Goal: Transaction & Acquisition: Download file/media

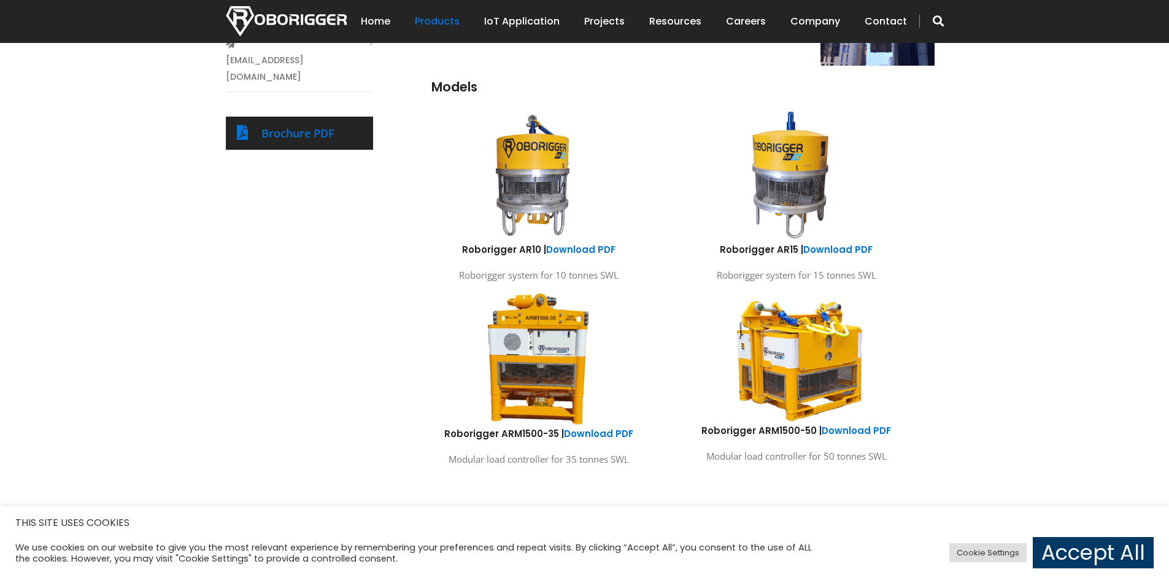
scroll to position [613, 0]
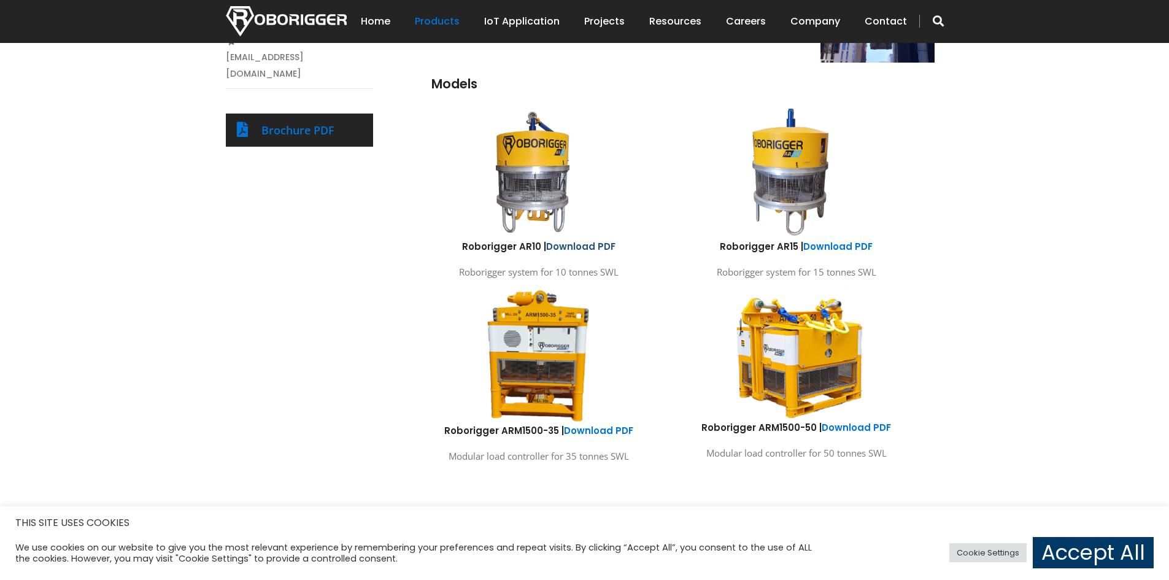
click at [558, 247] on link "Download PDF" at bounding box center [580, 246] width 69 height 13
click at [815, 247] on link "Download PDF" at bounding box center [837, 246] width 69 height 13
click at [843, 428] on link "Download PDF" at bounding box center [855, 427] width 69 height 13
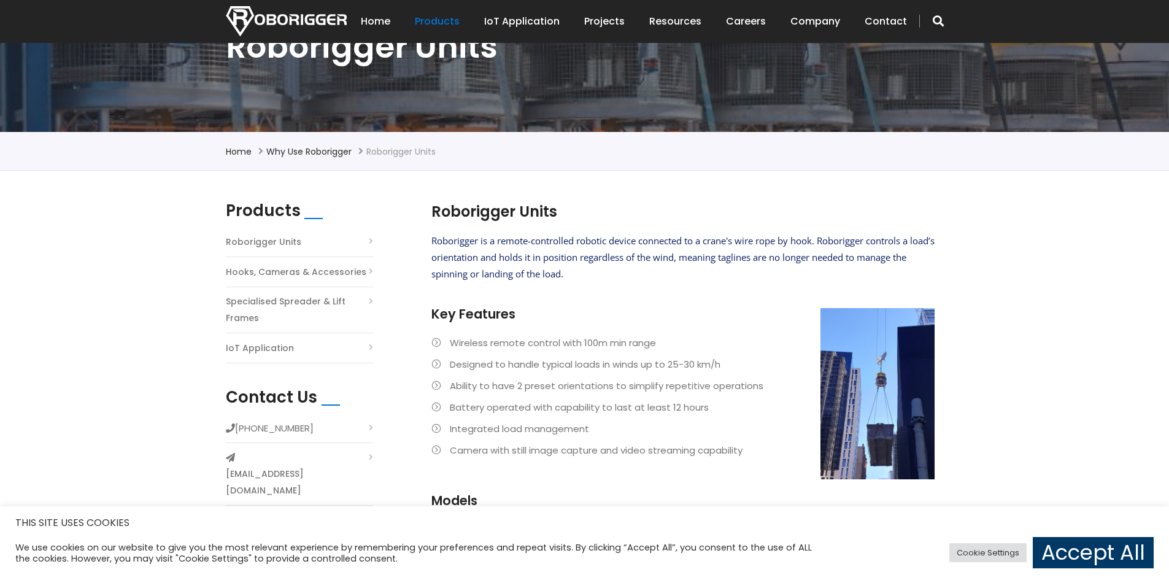
scroll to position [258, 0]
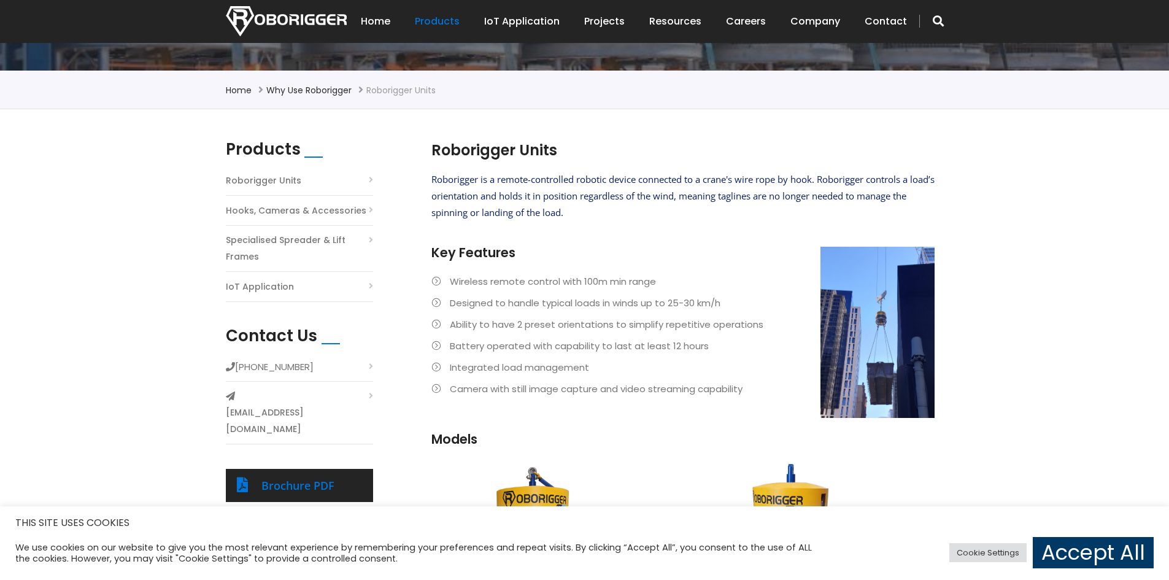
click at [248, 181] on link "Roborigger Units" at bounding box center [263, 180] width 75 height 17
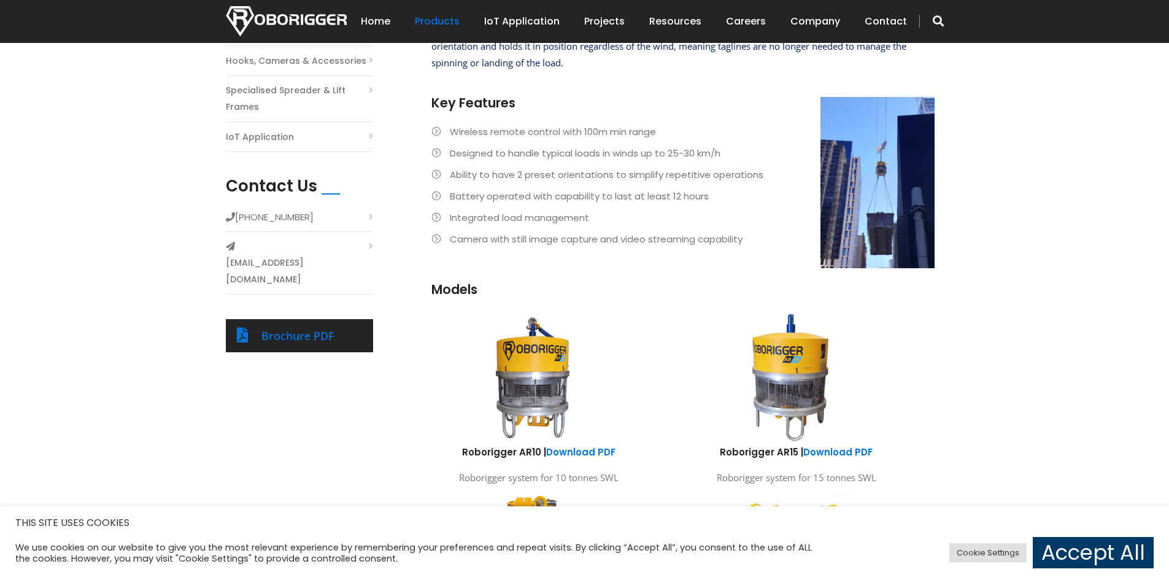
scroll to position [429, 0]
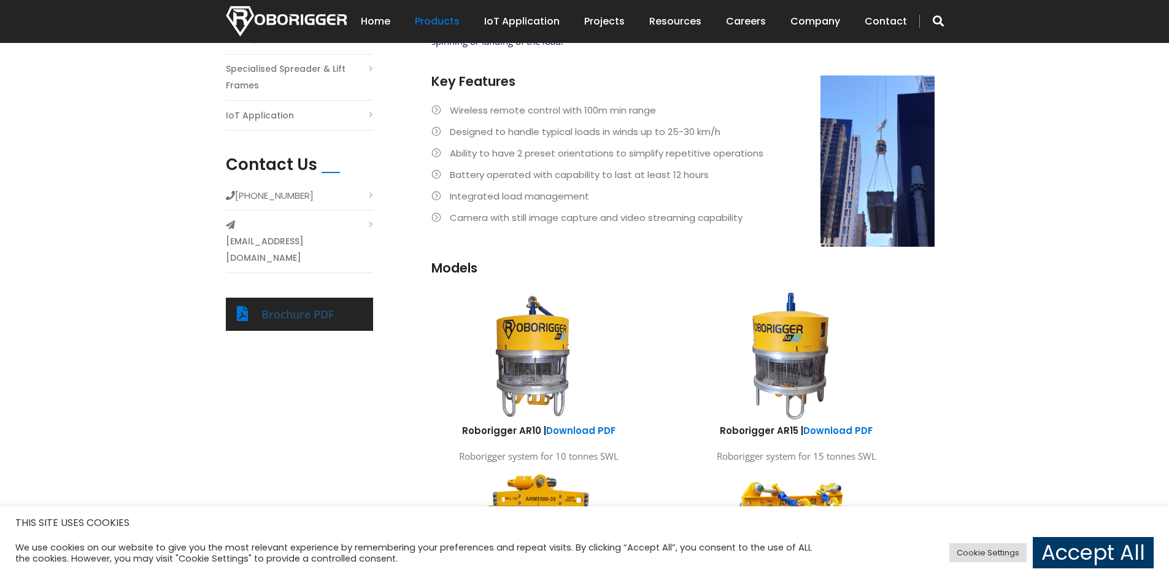
click at [299, 307] on link "Brochure PDF" at bounding box center [297, 314] width 73 height 15
